Goal: Information Seeking & Learning: Learn about a topic

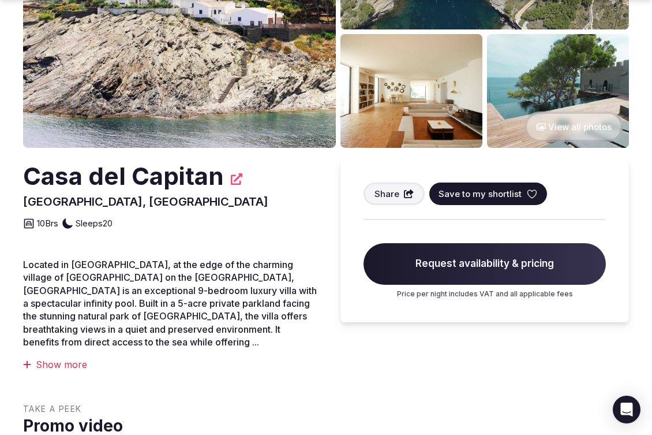
scroll to position [193, 0]
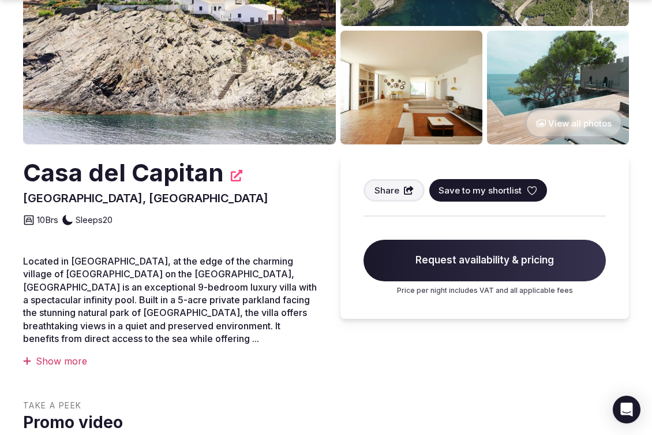
click at [53, 360] on div "Show more" at bounding box center [170, 360] width 294 height 13
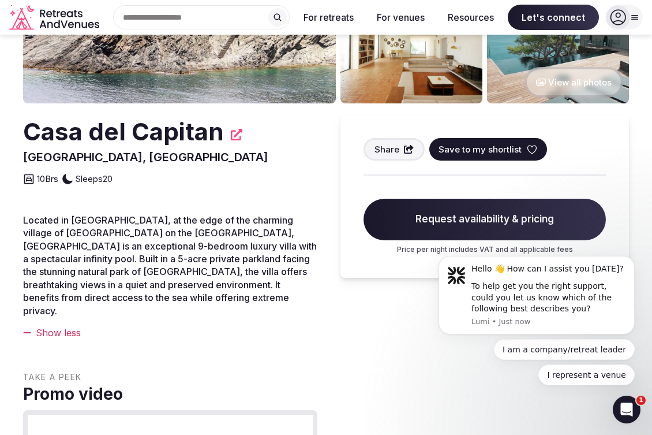
scroll to position [0, 0]
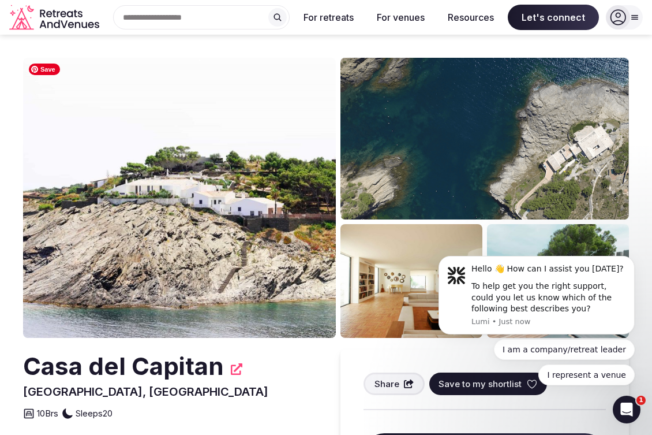
click at [222, 262] on img at bounding box center [179, 198] width 313 height 280
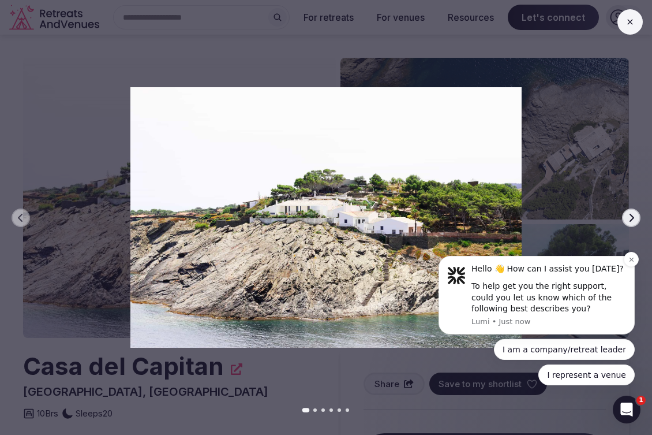
click at [612, 260] on div "Hello 👋 How can I assist you [DATE]? To help get you the right support, could y…" at bounding box center [537, 295] width 196 height 78
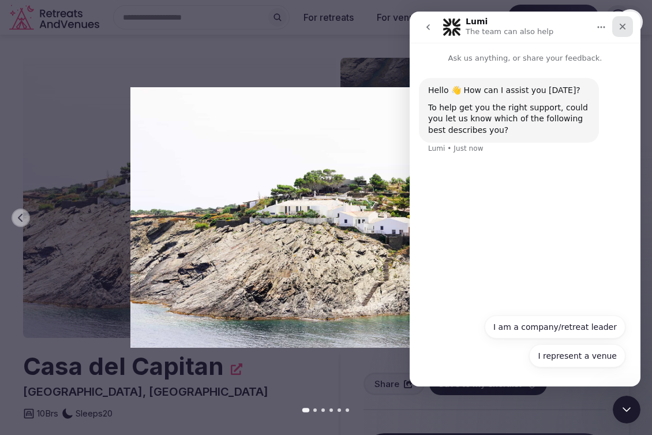
click at [625, 31] on div "Close" at bounding box center [622, 26] width 21 height 21
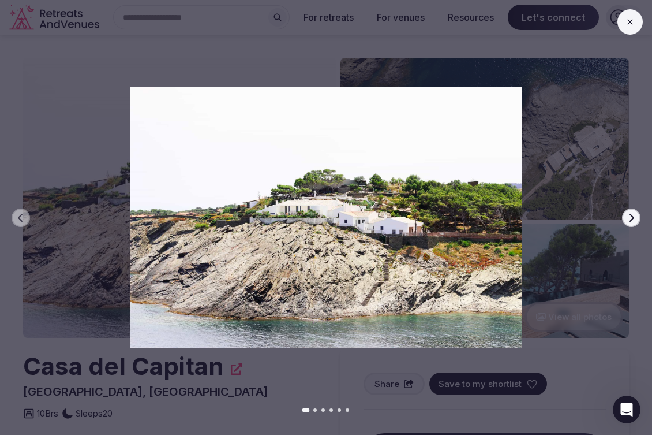
click at [631, 217] on icon "button" at bounding box center [631, 217] width 9 height 9
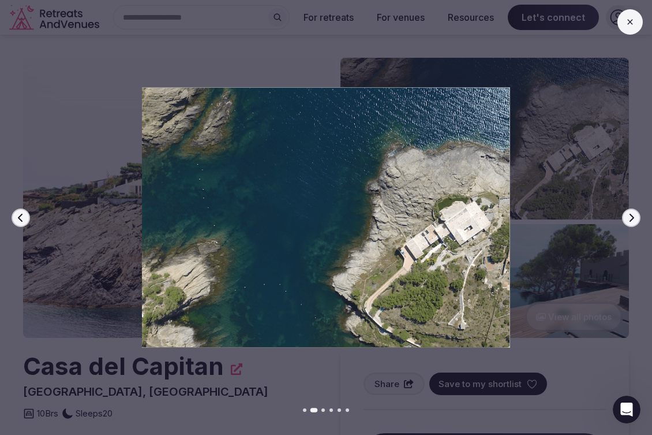
click at [631, 217] on icon "button" at bounding box center [631, 217] width 9 height 9
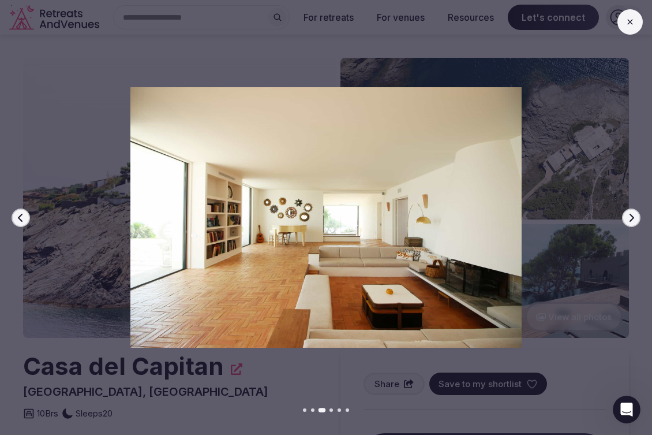
click at [631, 217] on icon "button" at bounding box center [631, 217] width 9 height 9
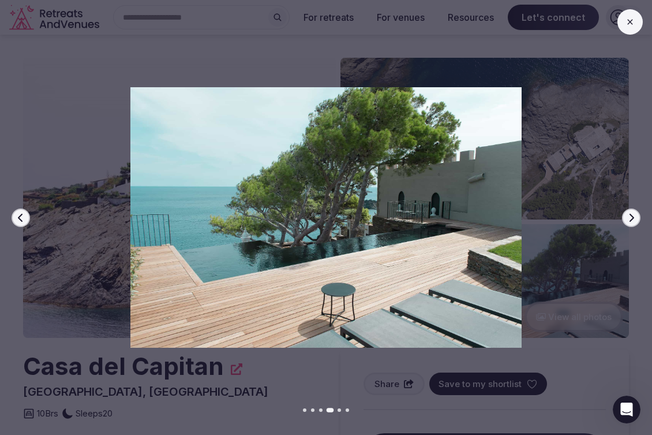
click at [632, 218] on icon "button" at bounding box center [632, 217] width 5 height 8
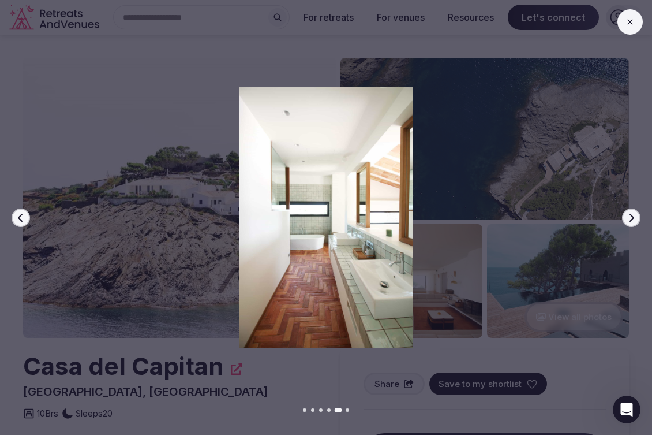
click at [632, 218] on icon "button" at bounding box center [632, 217] width 5 height 8
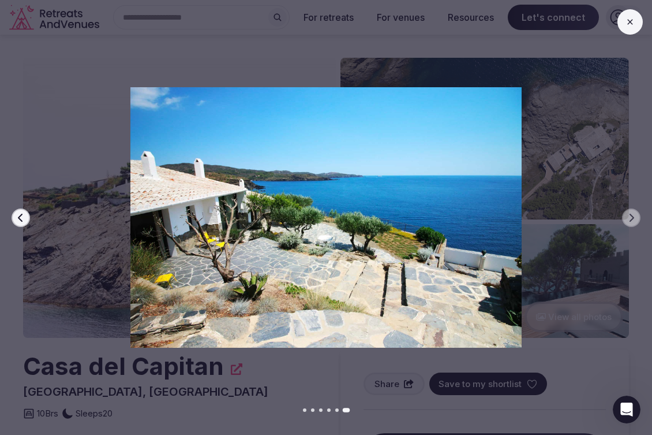
click at [580, 204] on div at bounding box center [321, 217] width 661 height 261
click at [634, 33] on button at bounding box center [630, 21] width 25 height 25
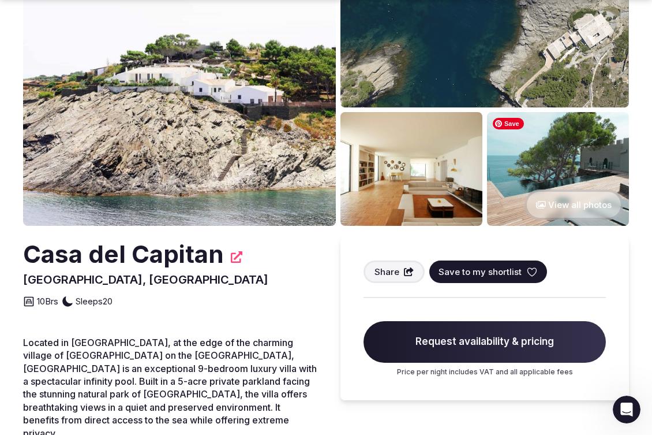
scroll to position [119, 0]
